Goal: Task Accomplishment & Management: Manage account settings

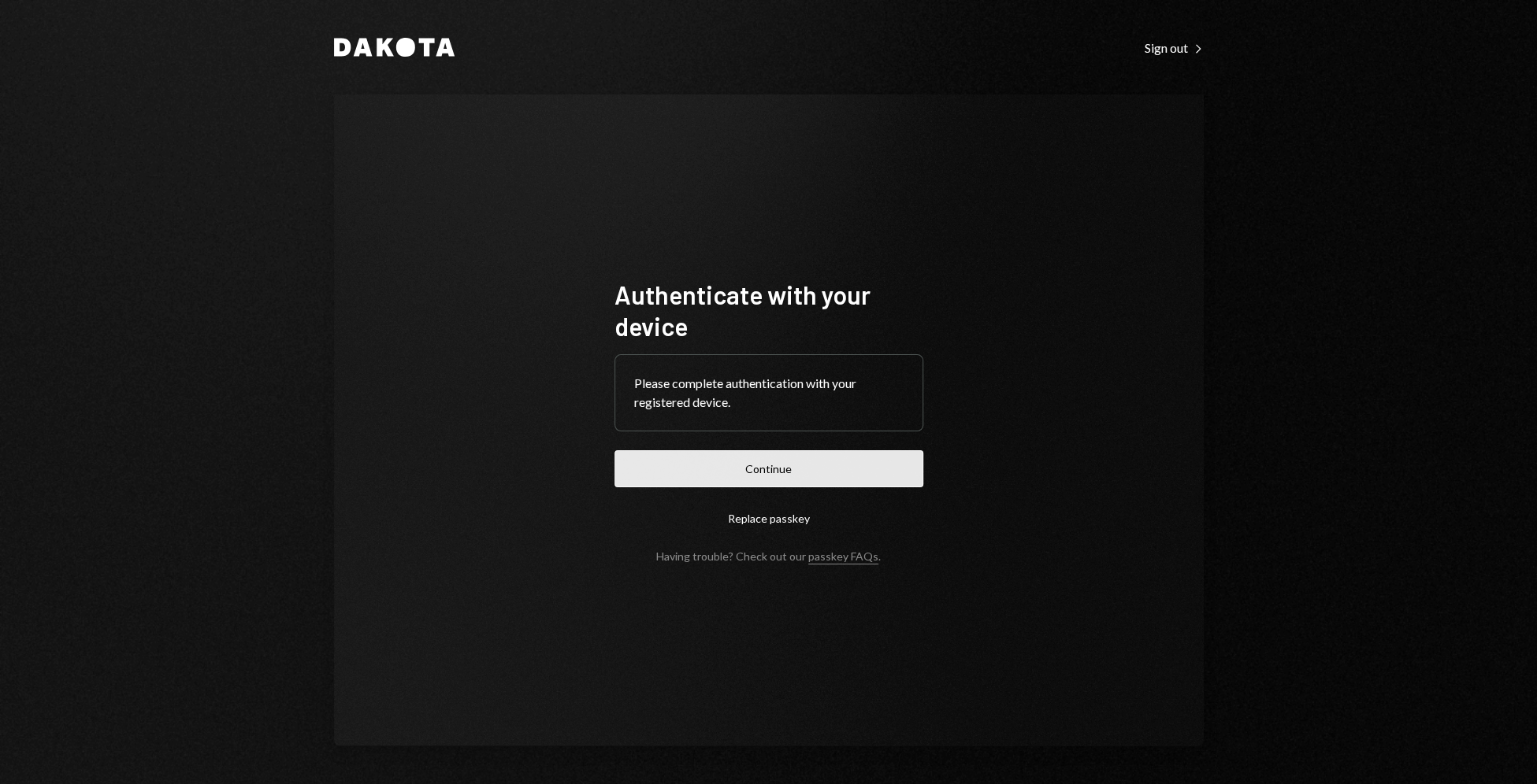
click at [843, 463] on button "Continue" at bounding box center [768, 469] width 309 height 37
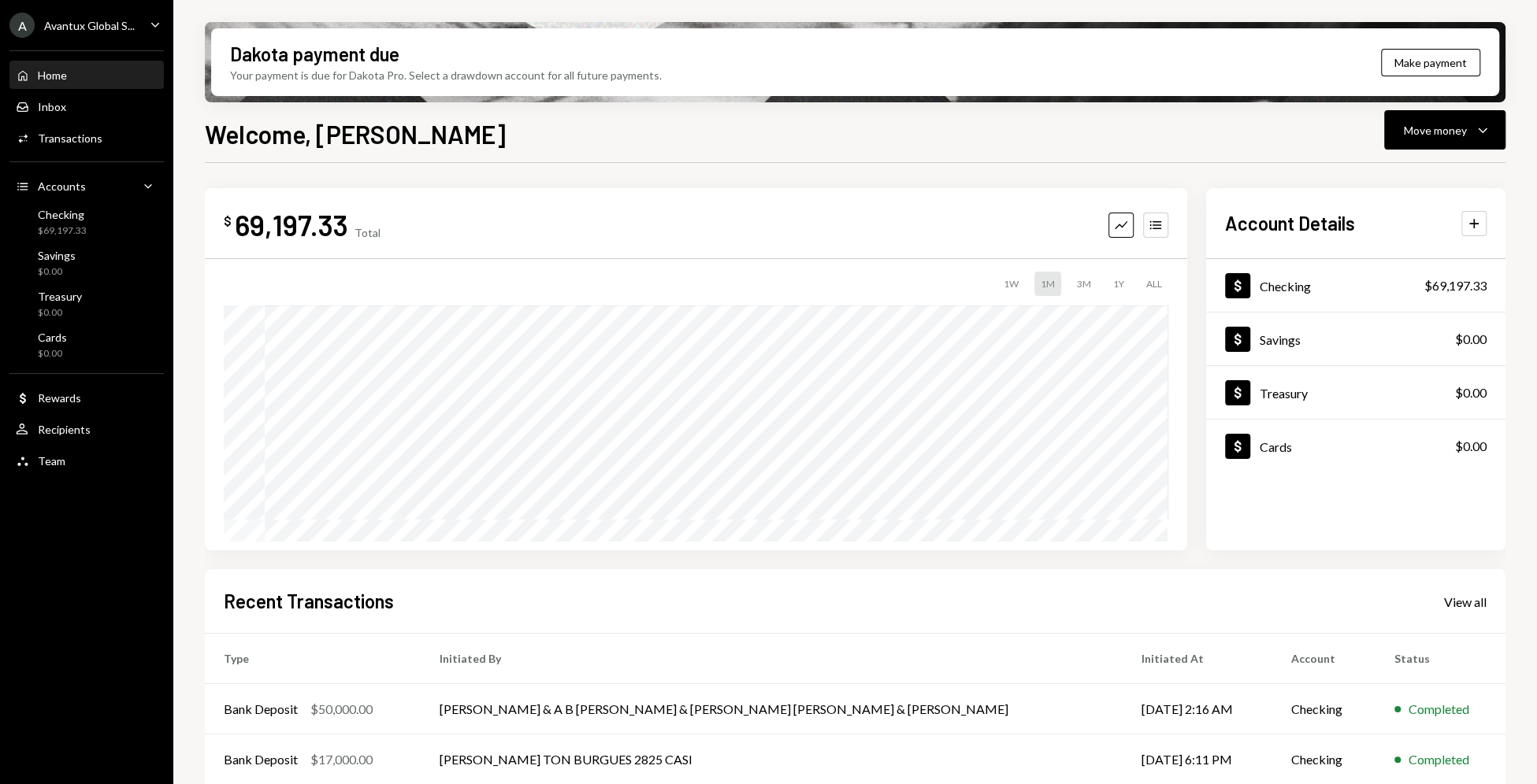
scroll to position [164, 0]
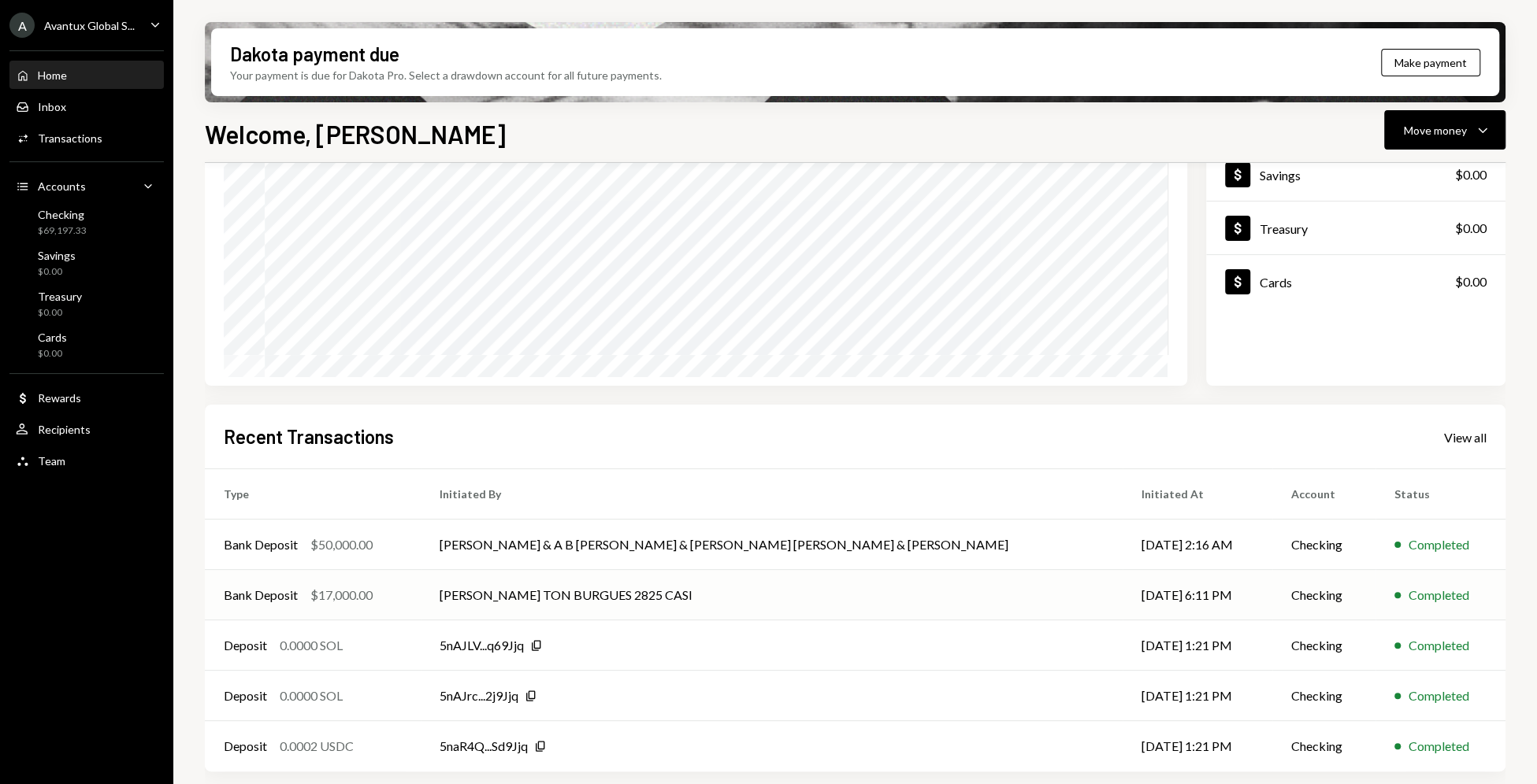
click at [595, 595] on td "[PERSON_NAME] TON BURGUES 2825 CASI" at bounding box center [771, 595] width 702 height 51
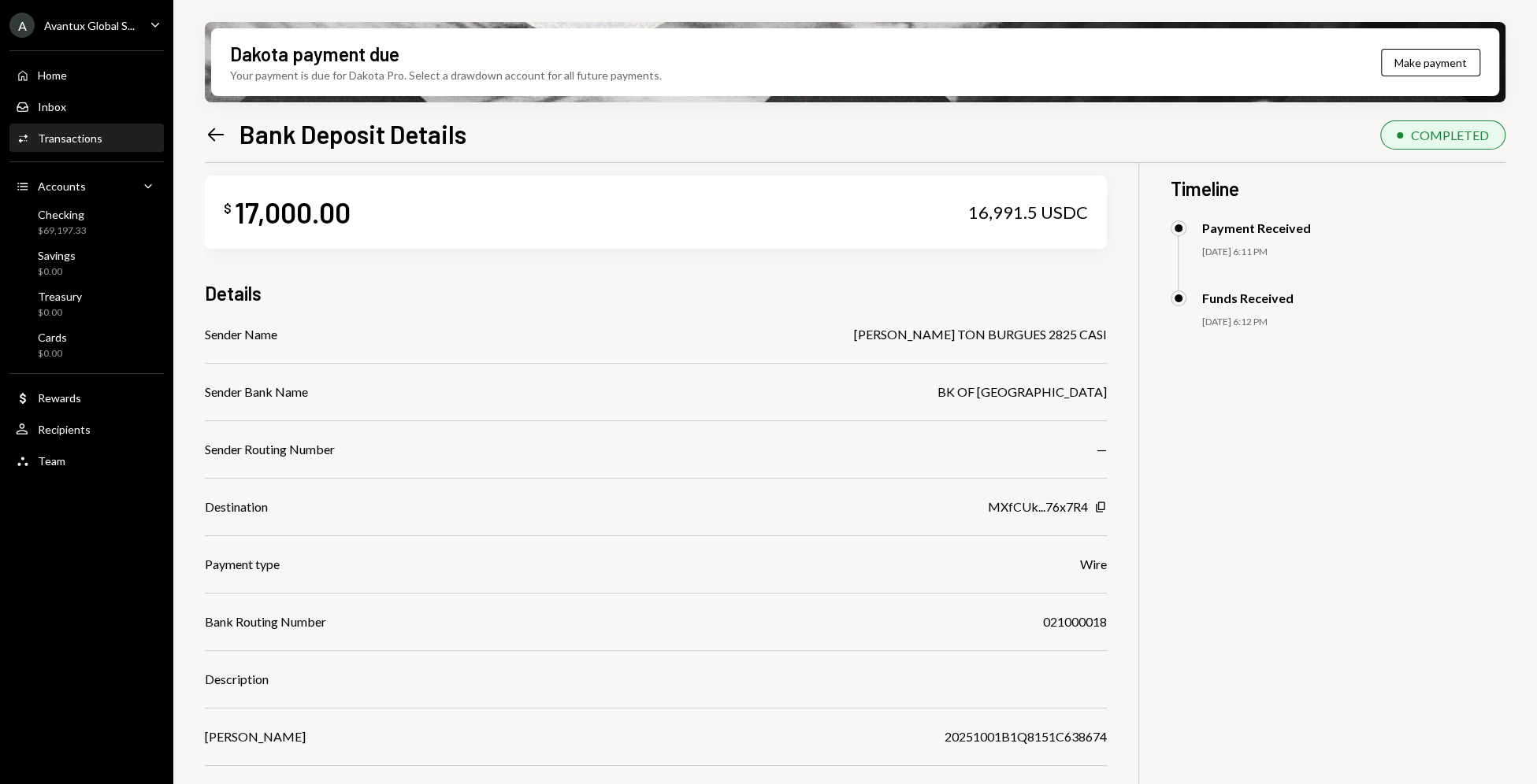
scroll to position [22, 0]
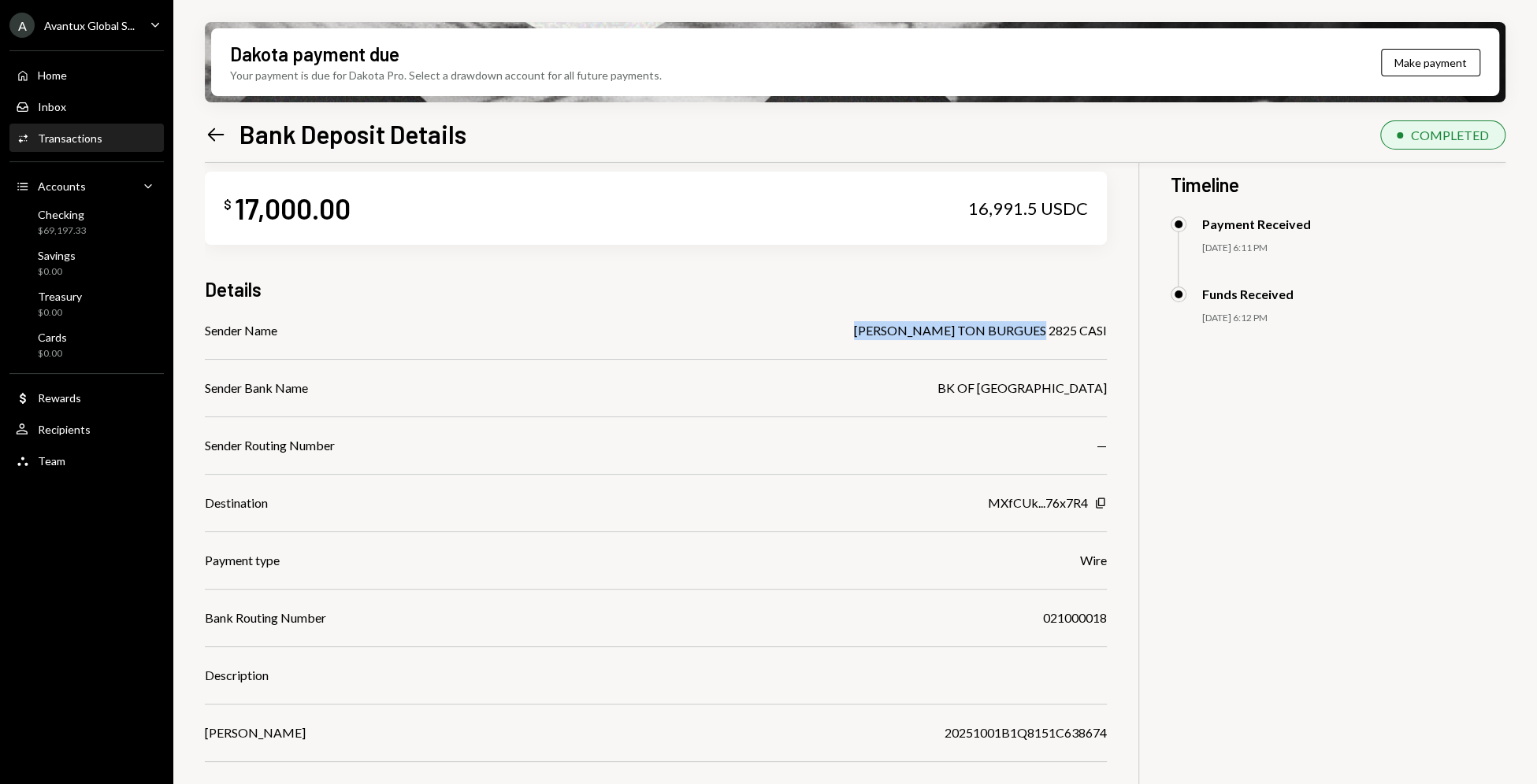
drag, startPoint x: 853, startPoint y: 329, endPoint x: 1042, endPoint y: 330, distance: 189.0
click at [1042, 330] on div "[PERSON_NAME] TON BURGUES 2825 CASI" at bounding box center [980, 331] width 253 height 19
copy div "[PERSON_NAME] TON BURGUES"
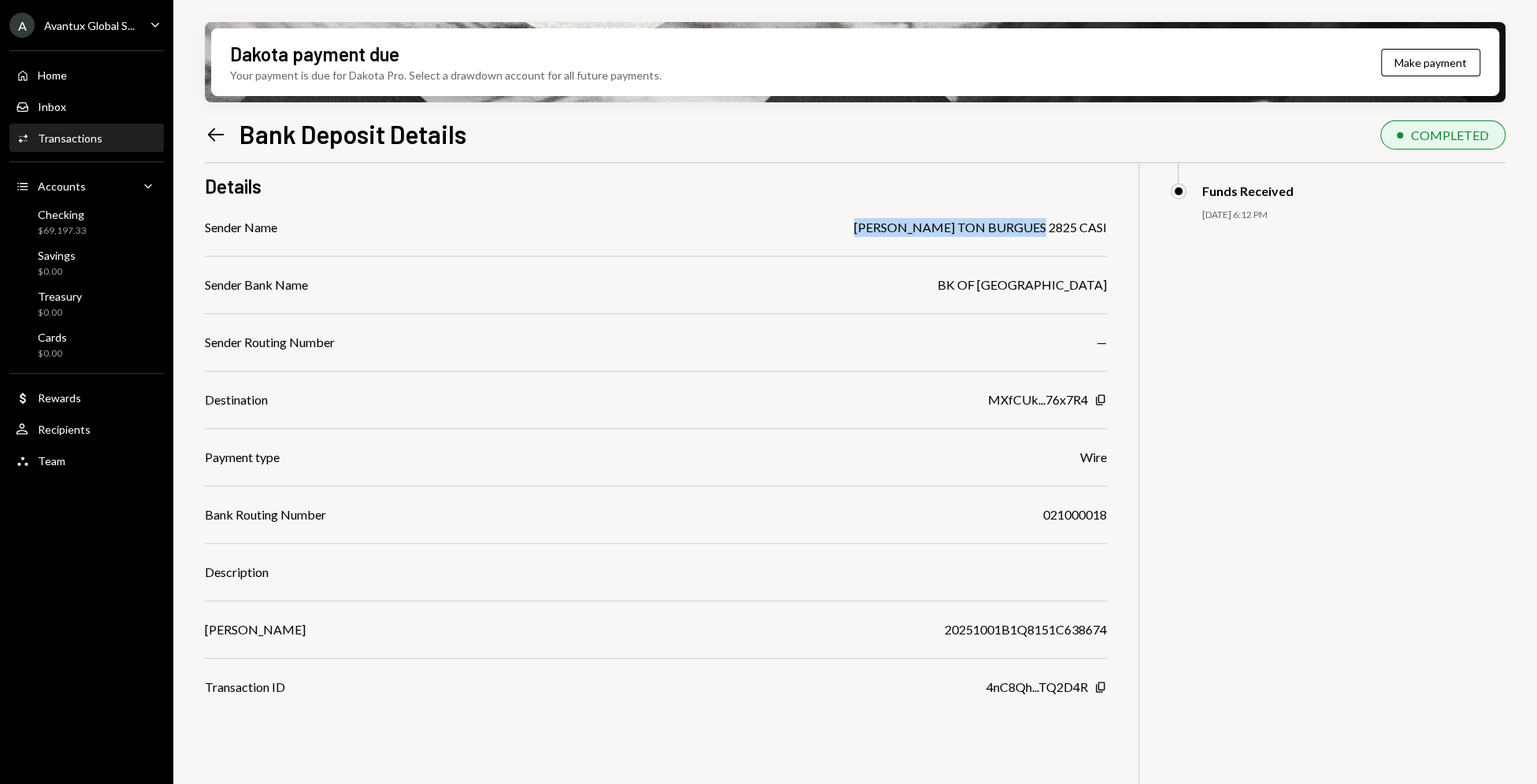
scroll to position [0, 0]
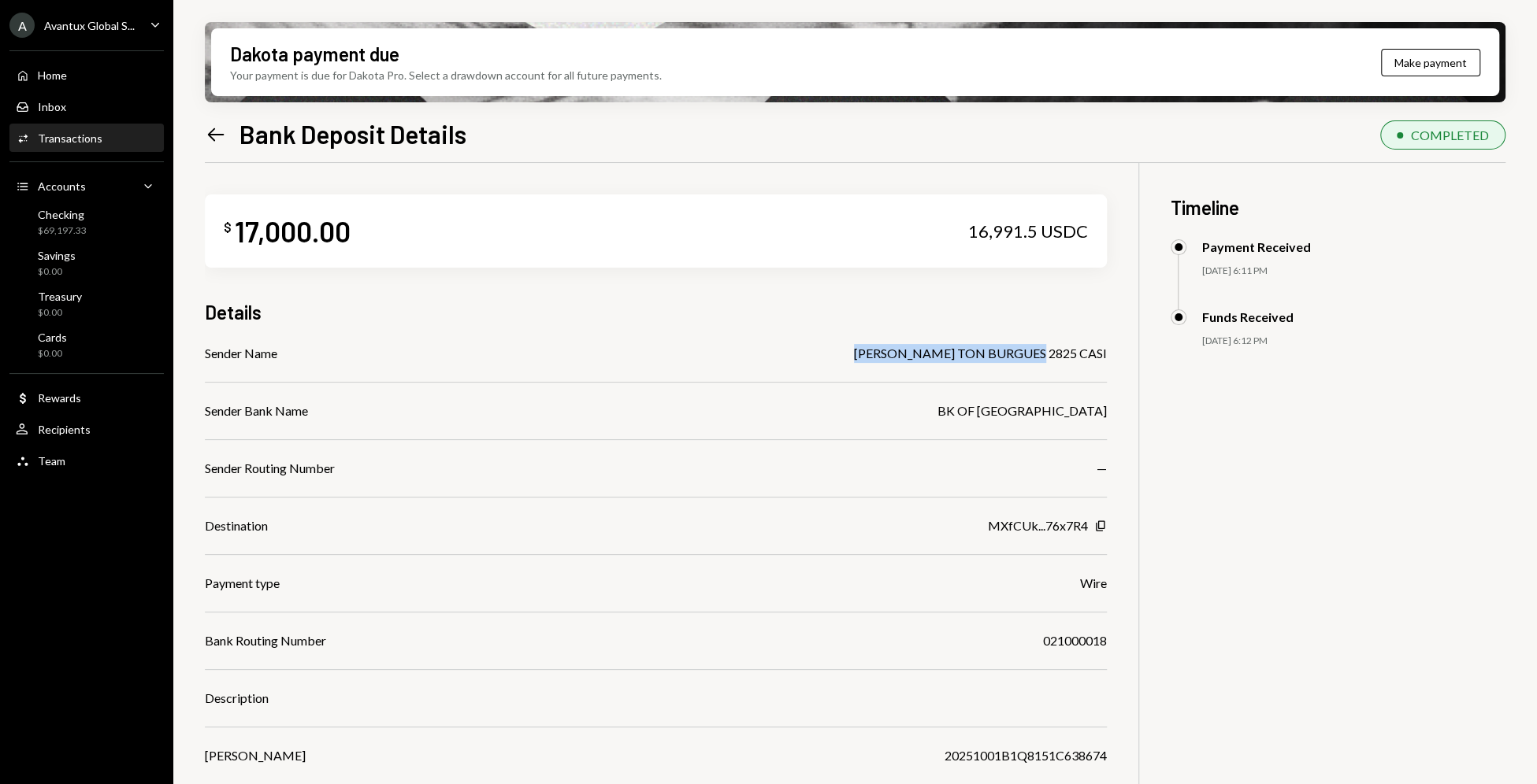
click at [217, 139] on icon "Left Arrow" at bounding box center [216, 135] width 22 height 22
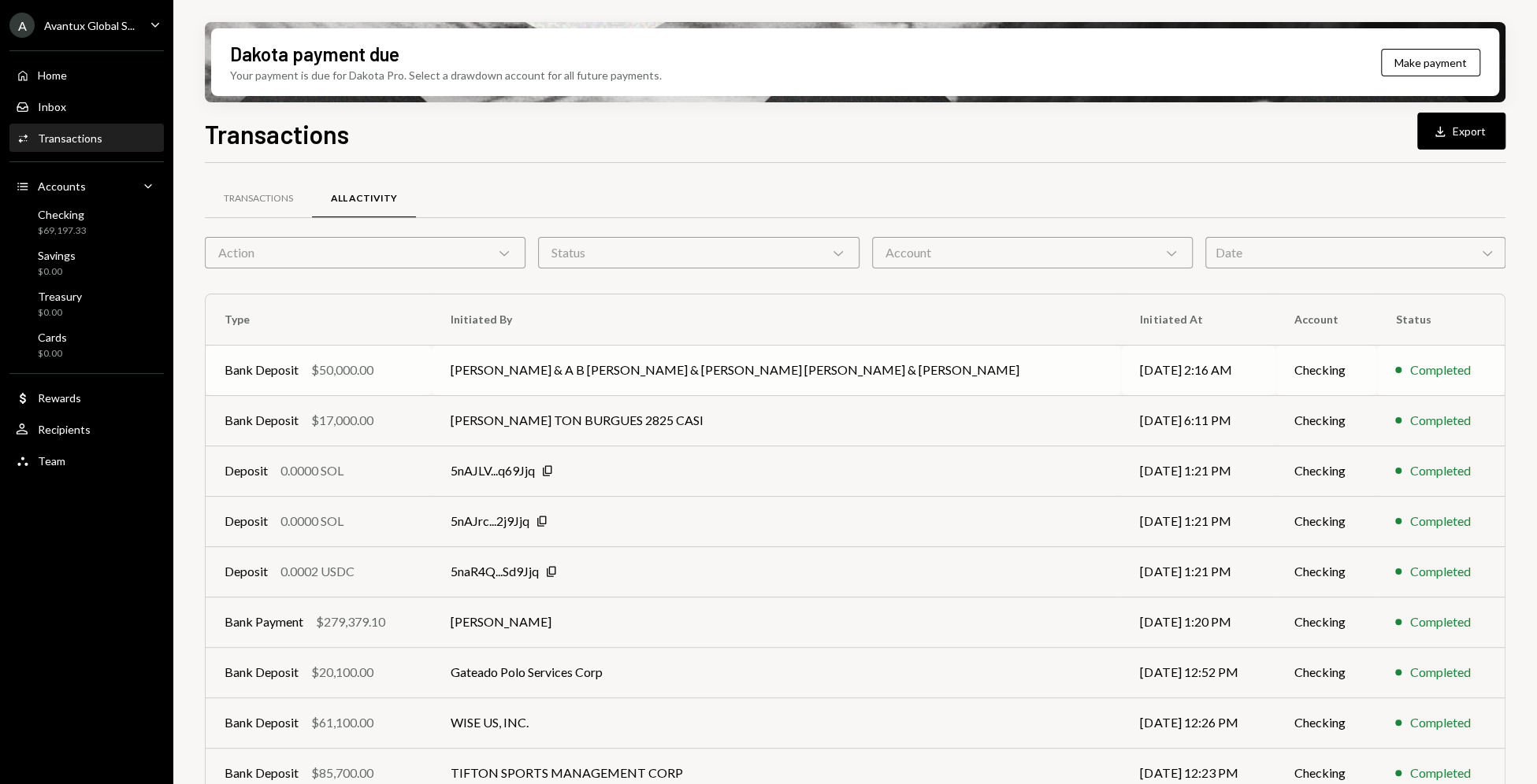
click at [710, 359] on td "[PERSON_NAME] & A B [PERSON_NAME] & [PERSON_NAME] [PERSON_NAME] & [PERSON_NAME]" at bounding box center [776, 370] width 690 height 51
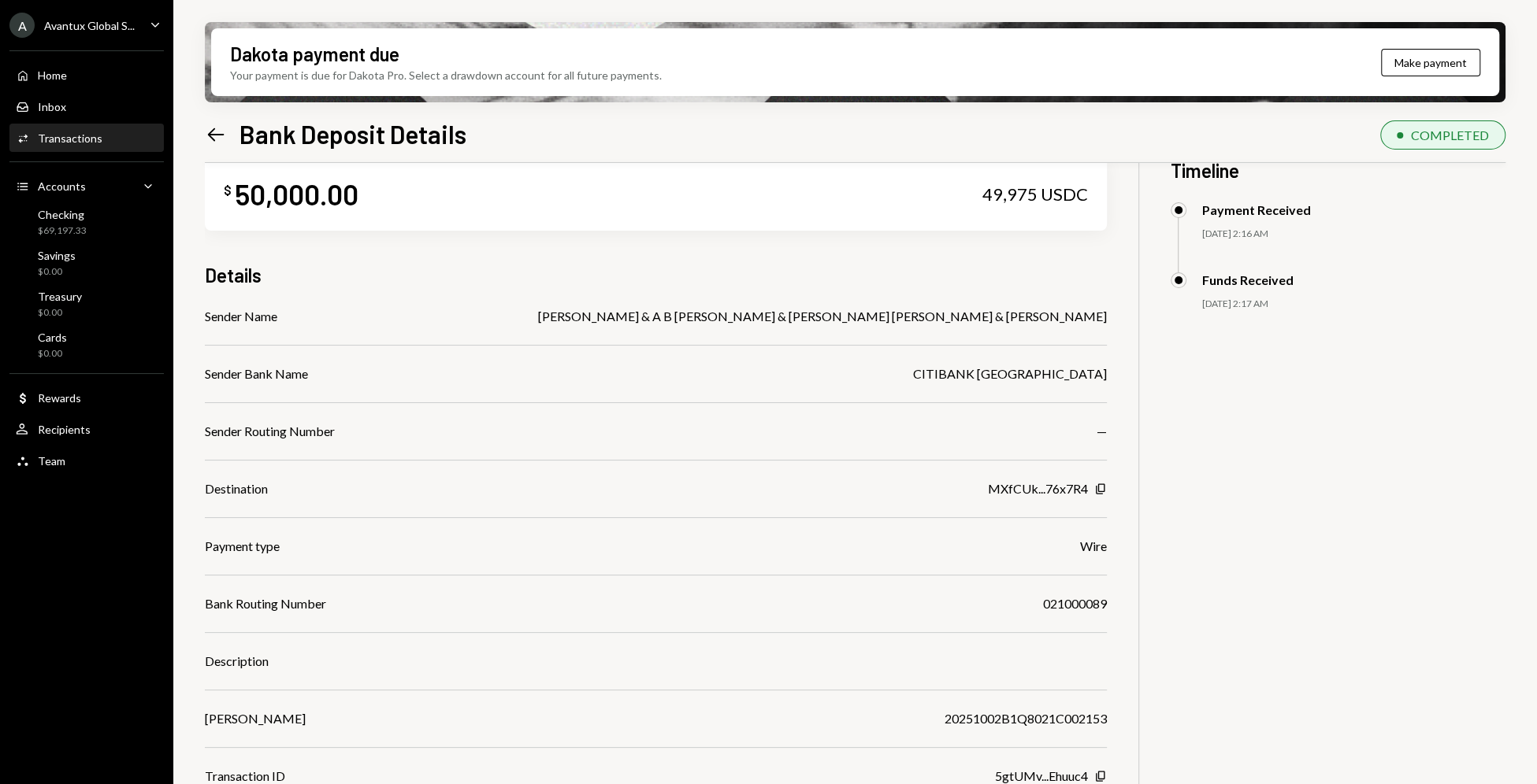
scroll to position [14, 0]
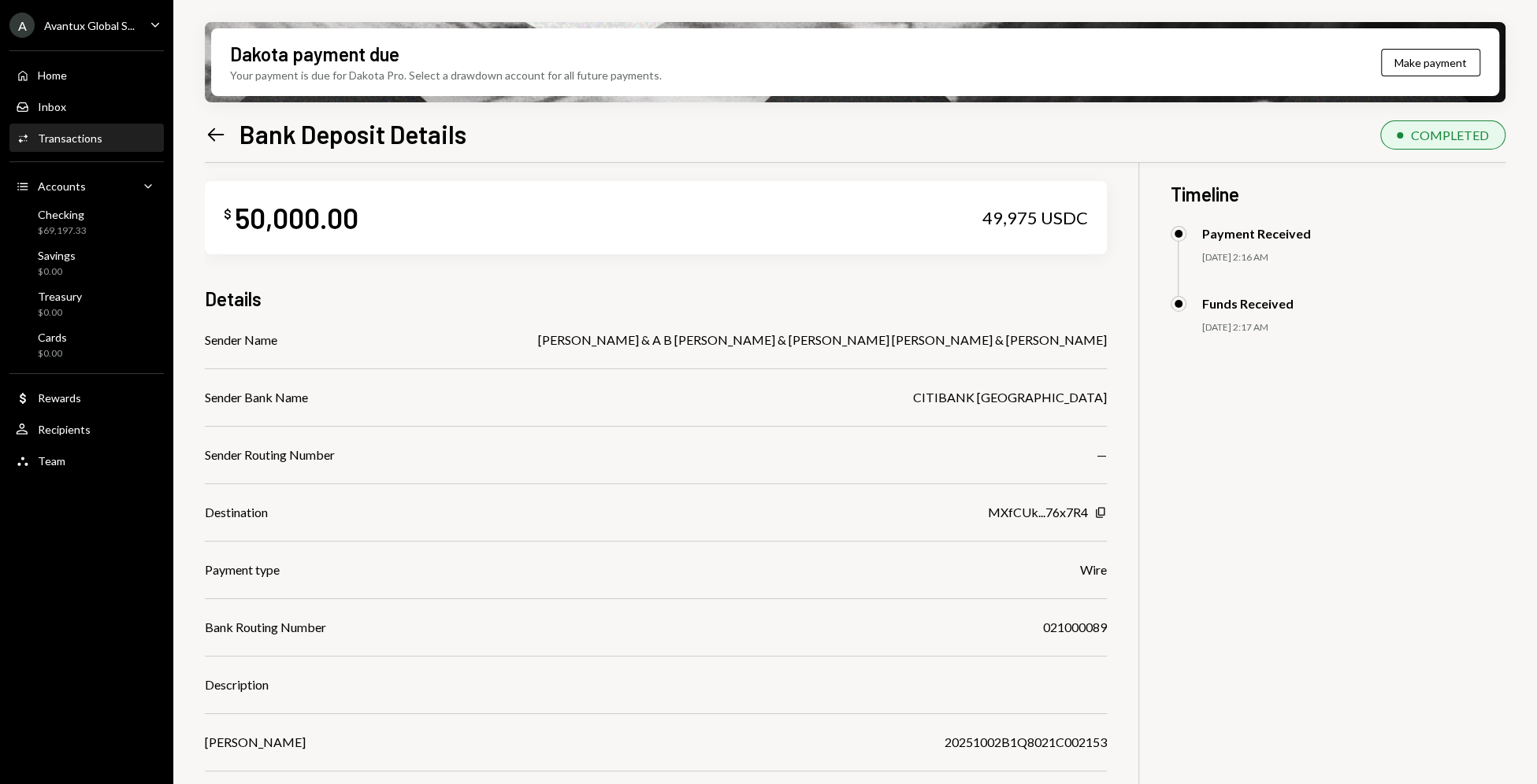
drag, startPoint x: 634, startPoint y: 339, endPoint x: 1007, endPoint y: 354, distance: 373.3
click at [1007, 354] on div "Sender Name [PERSON_NAME] & A B [PERSON_NAME] & [PERSON_NAME] & G M Sender Bank…" at bounding box center [655, 570] width 902 height 479
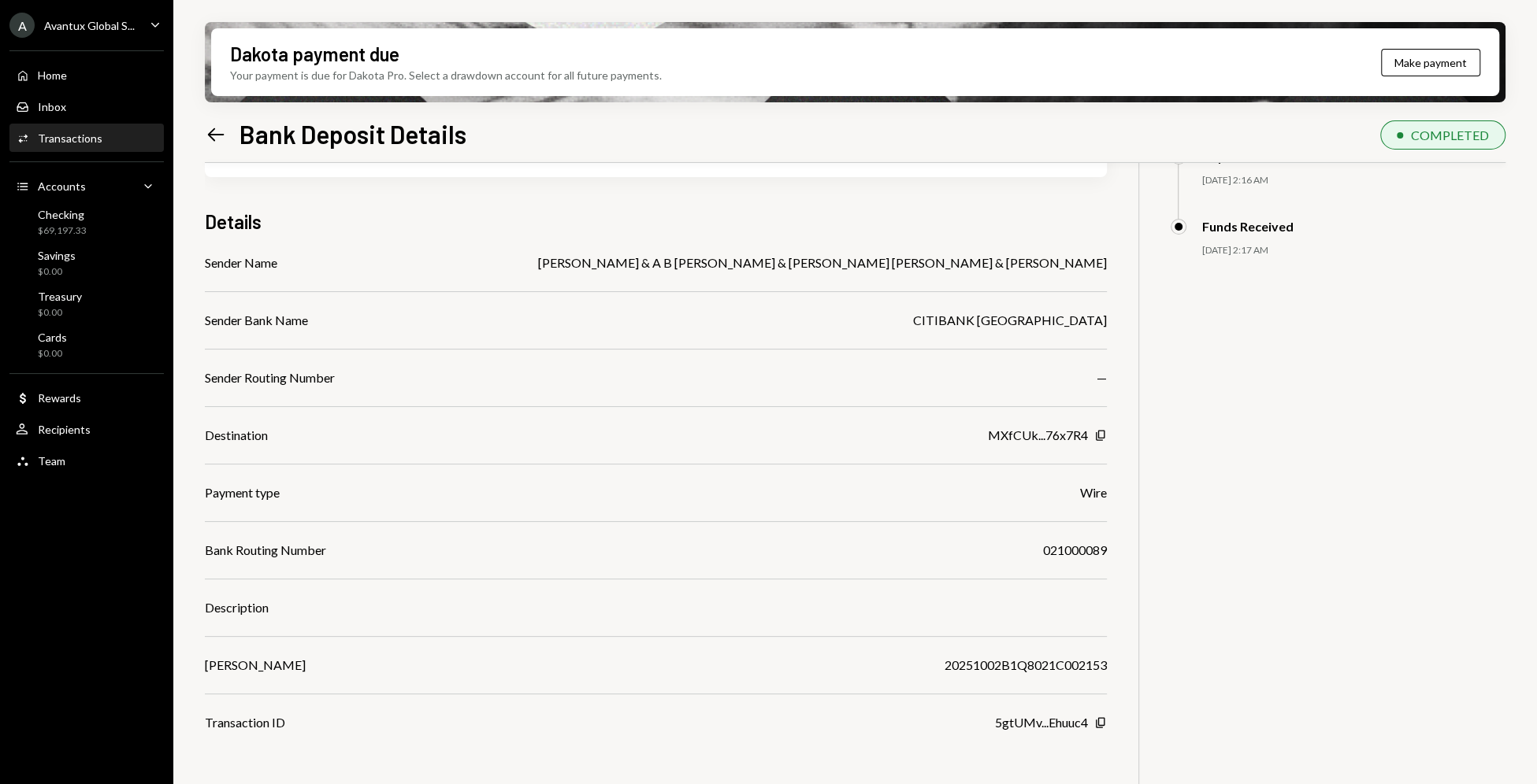
scroll to position [0, 0]
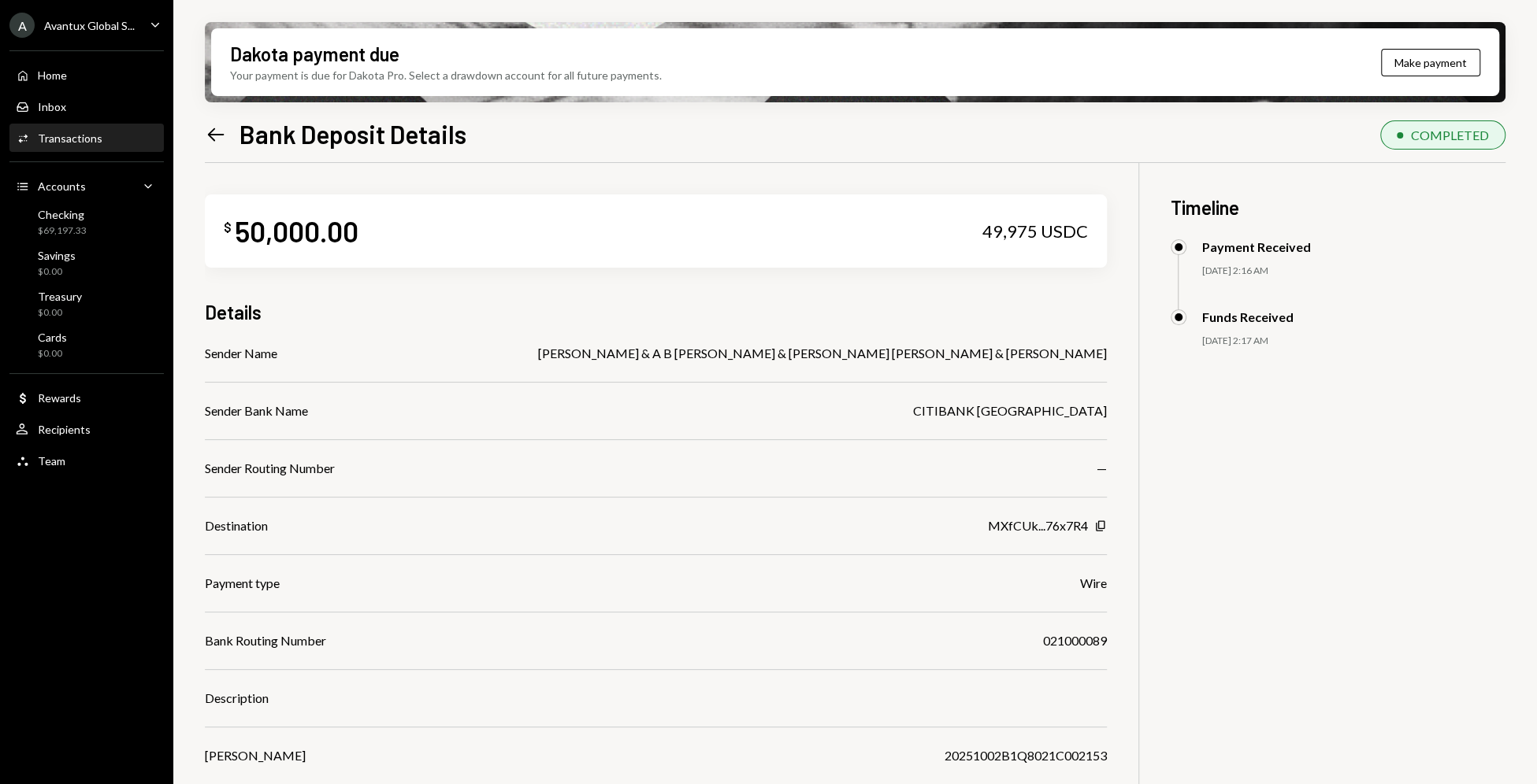
copy div "[PERSON_NAME] & A B [PERSON_NAME] & [PERSON_NAME] [PERSON_NAME] & [PERSON_NAME]"
click at [210, 135] on icon at bounding box center [216, 134] width 17 height 14
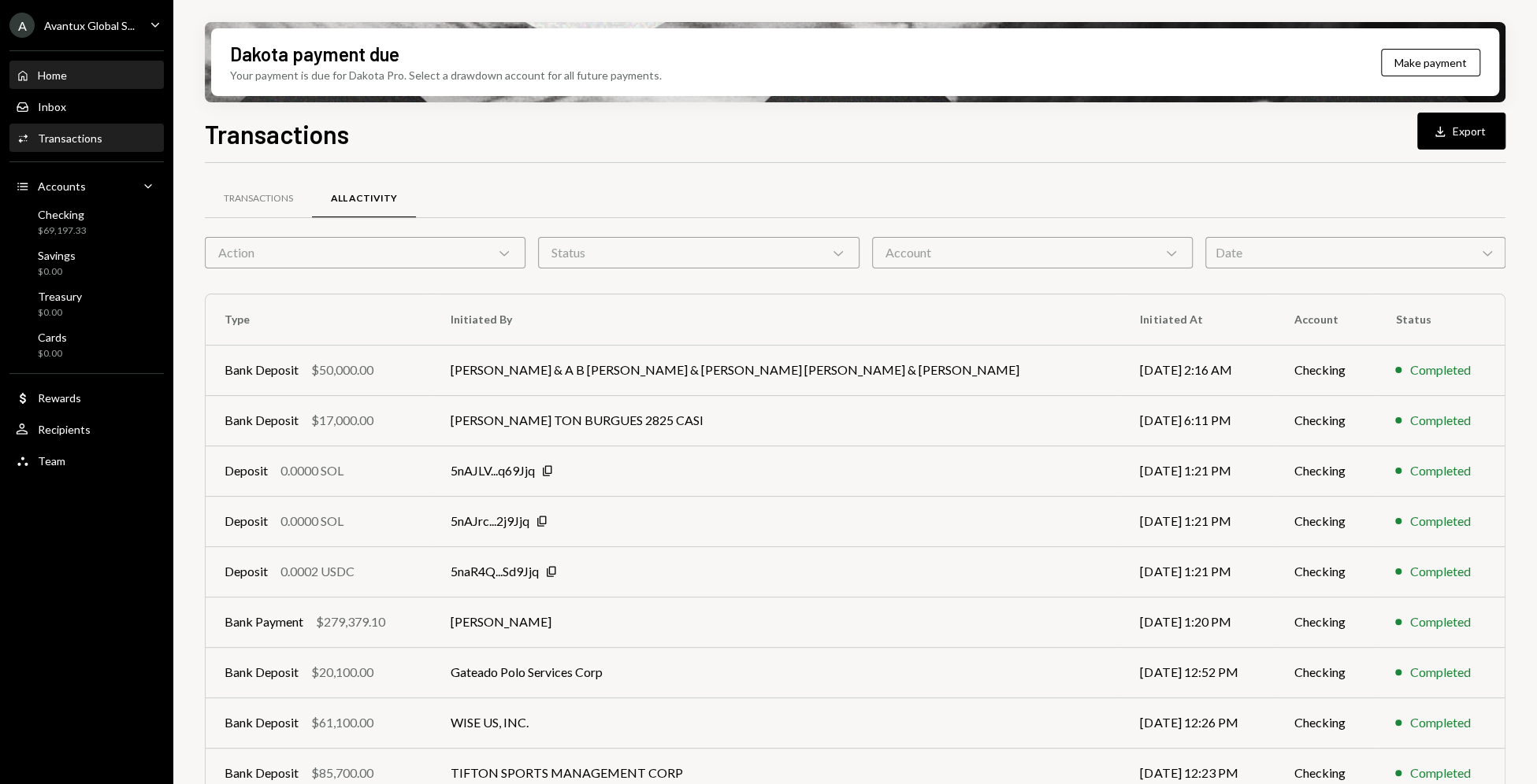
click at [67, 71] on div "Home Home" at bounding box center [87, 75] width 142 height 14
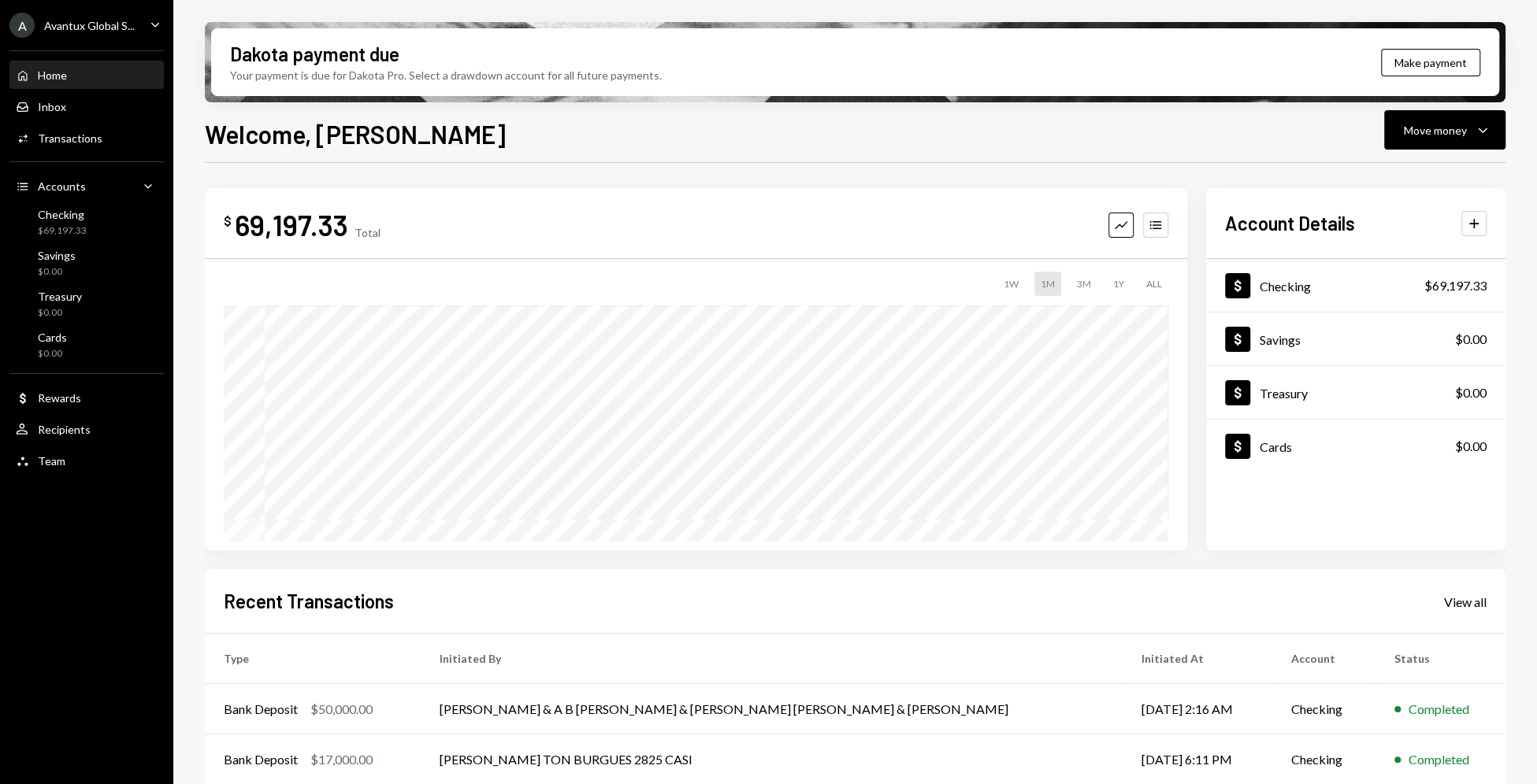
click at [141, 29] on div "A Avantux Global S... Caret Down" at bounding box center [87, 25] width 173 height 25
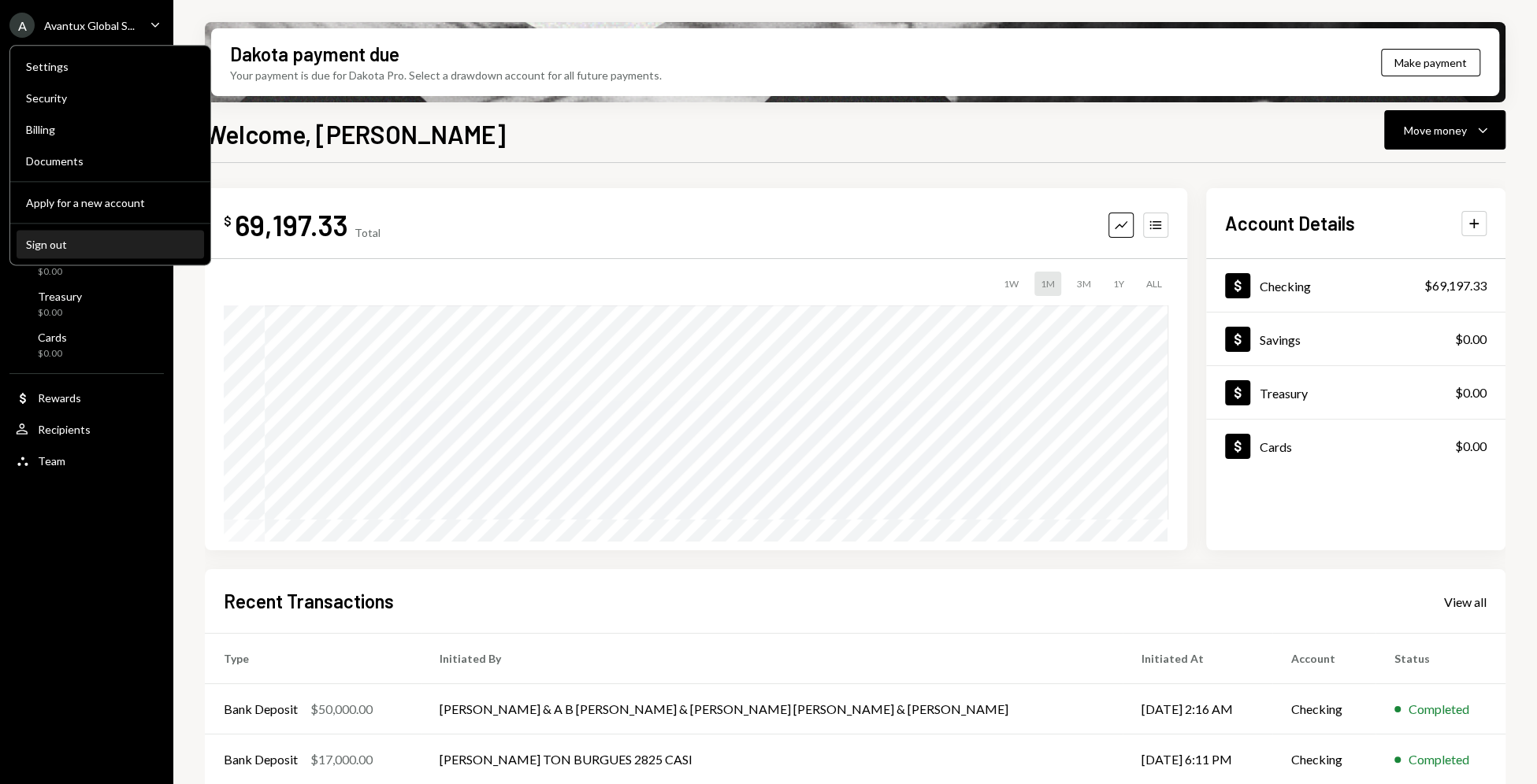
click at [105, 257] on button "Sign out" at bounding box center [111, 244] width 188 height 28
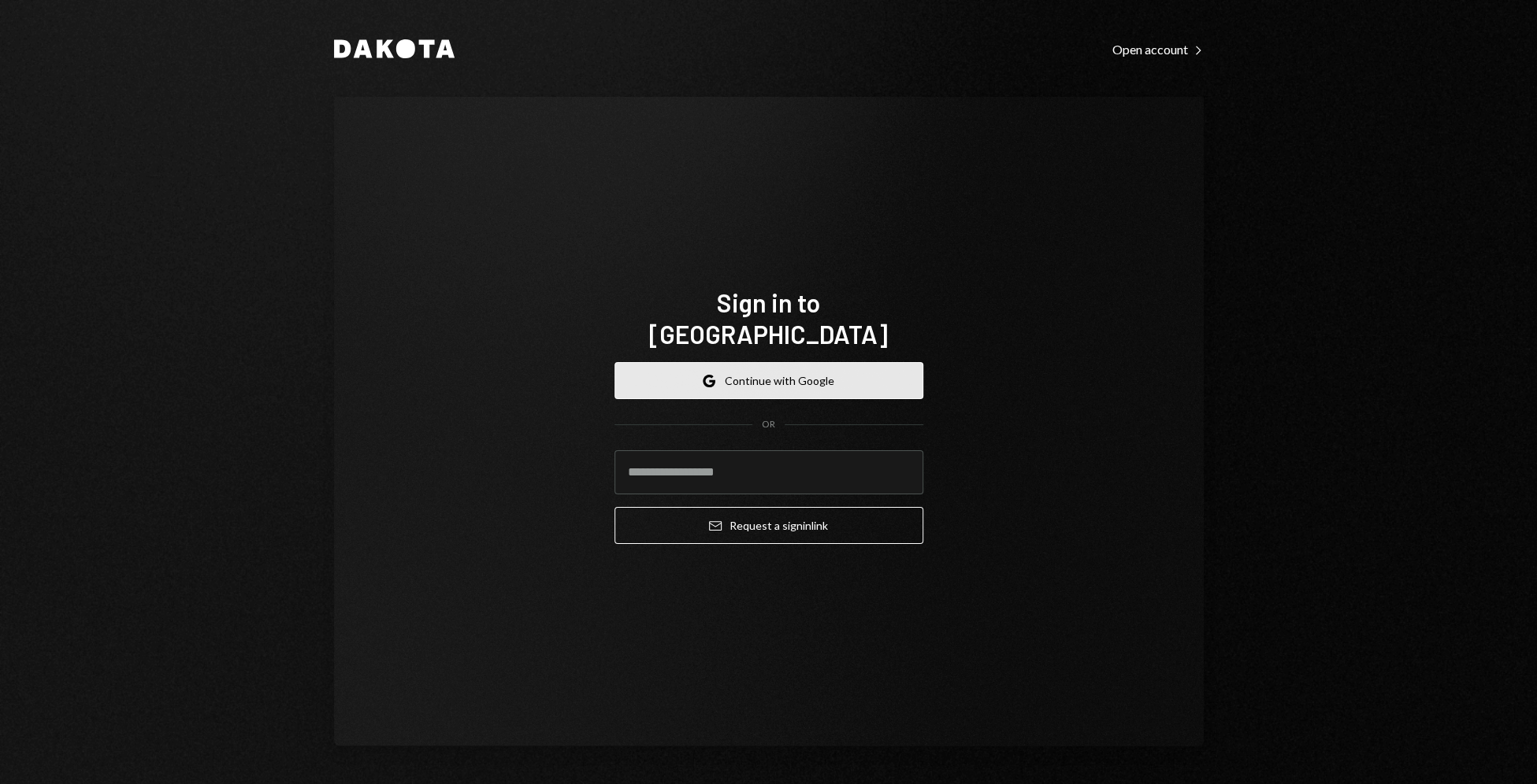
click at [808, 364] on button "Google Continue with Google" at bounding box center [768, 381] width 309 height 37
